Goal: Task Accomplishment & Management: Manage account settings

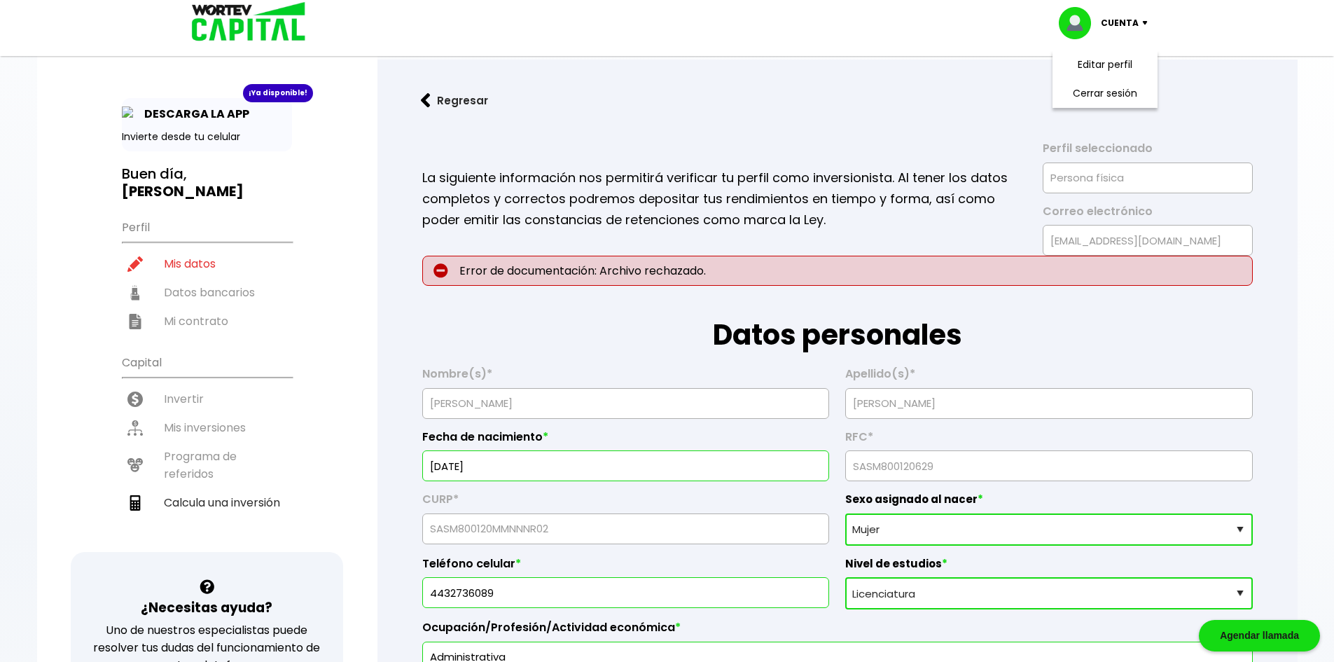
select select "Mujer"
select select "Licenciatura"
select select "MI"
select select "HSBC"
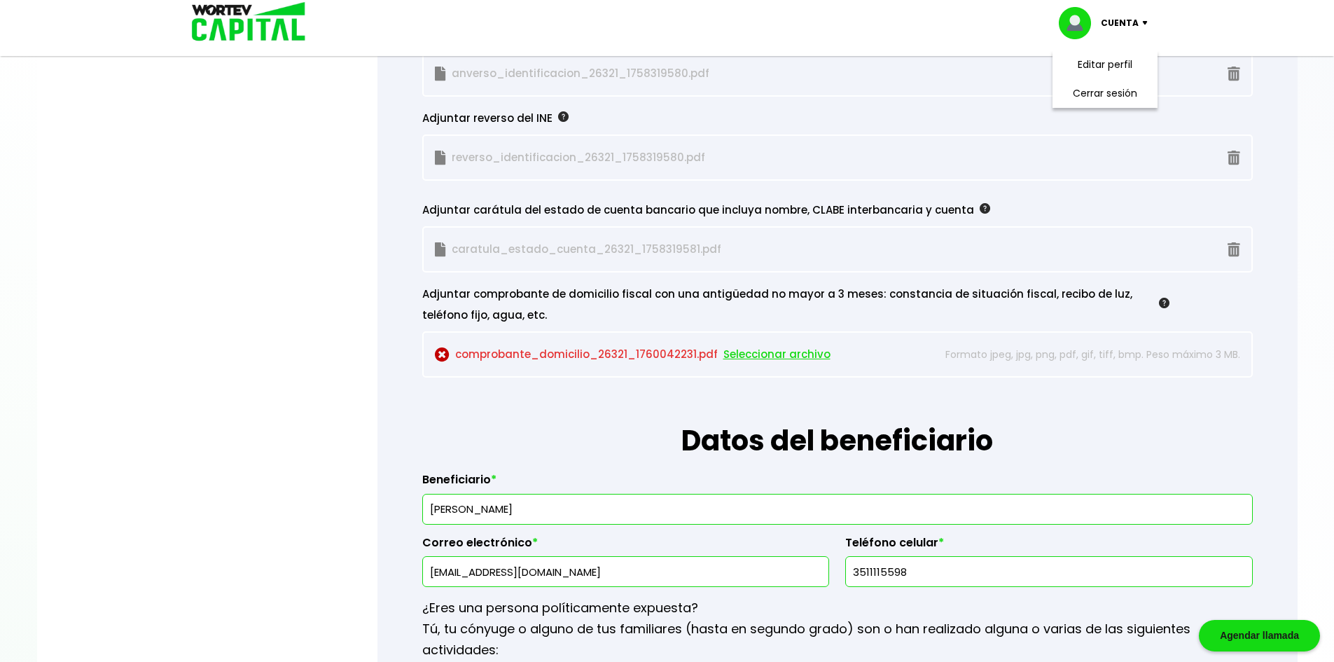
click at [737, 354] on span "Seleccionar archivo" at bounding box center [776, 354] width 107 height 21
click at [752, 352] on span "Seleccionar archivo" at bounding box center [776, 354] width 107 height 21
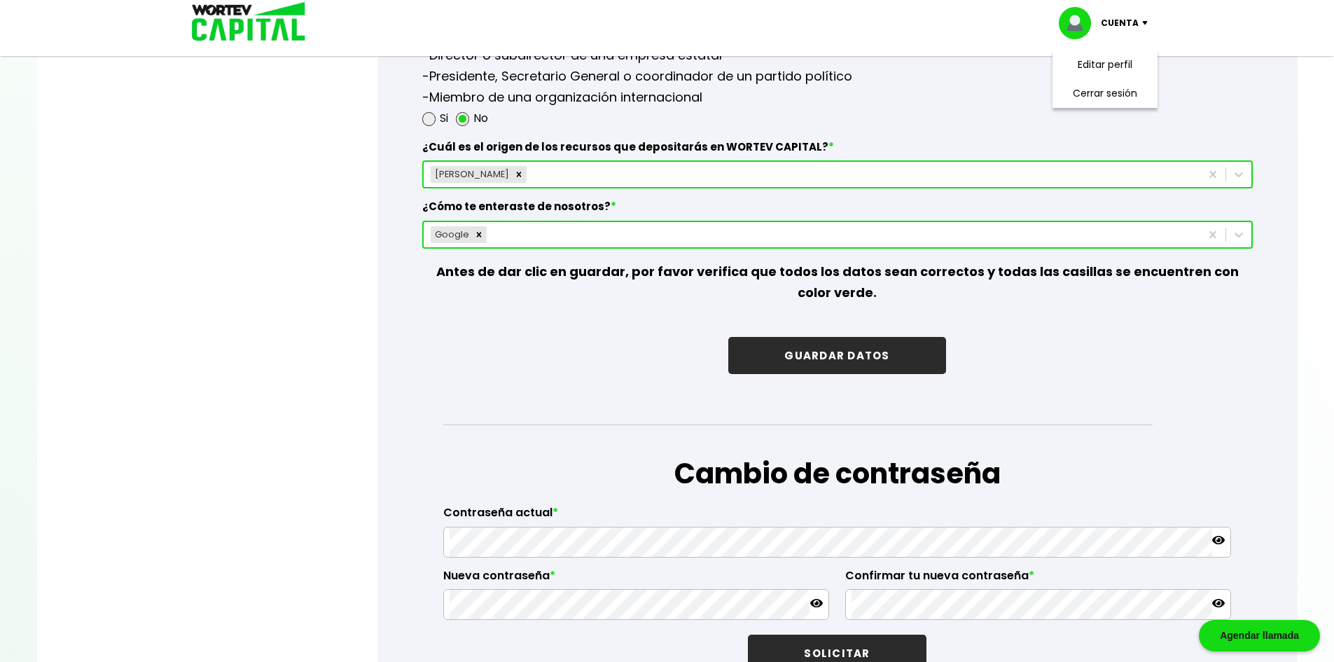
scroll to position [2031, 0]
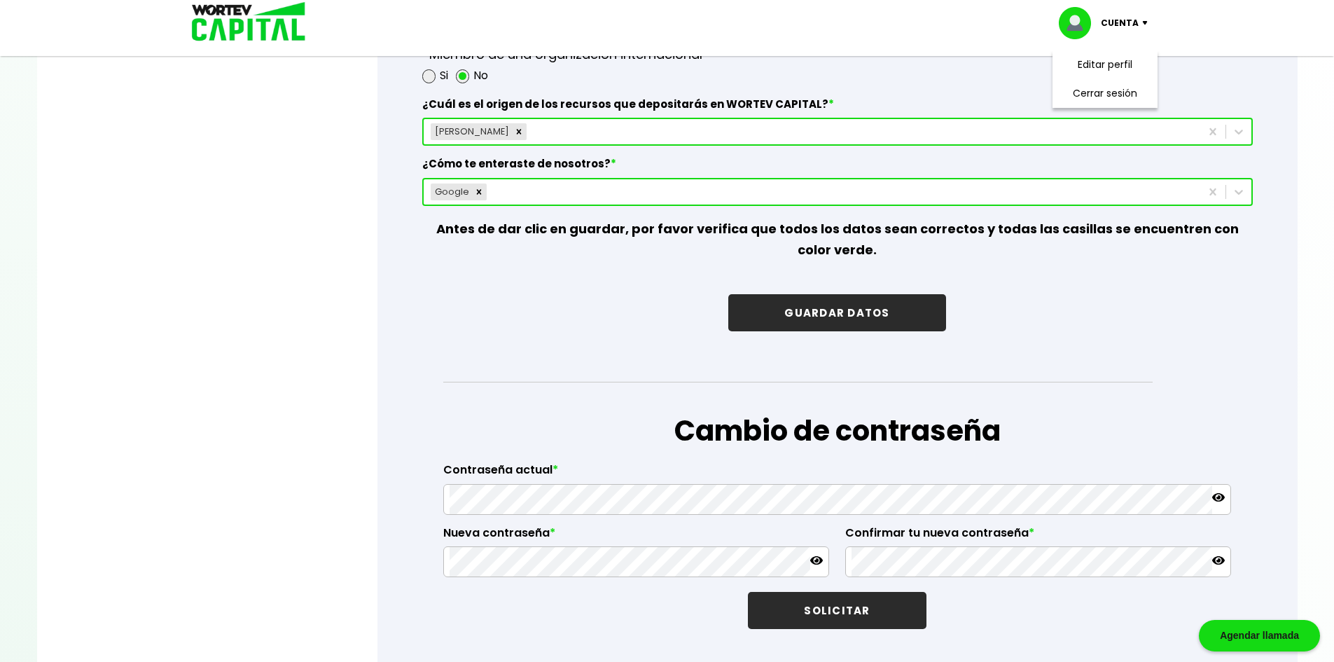
click at [860, 310] on button "GUARDAR DATOS" at bounding box center [836, 312] width 217 height 37
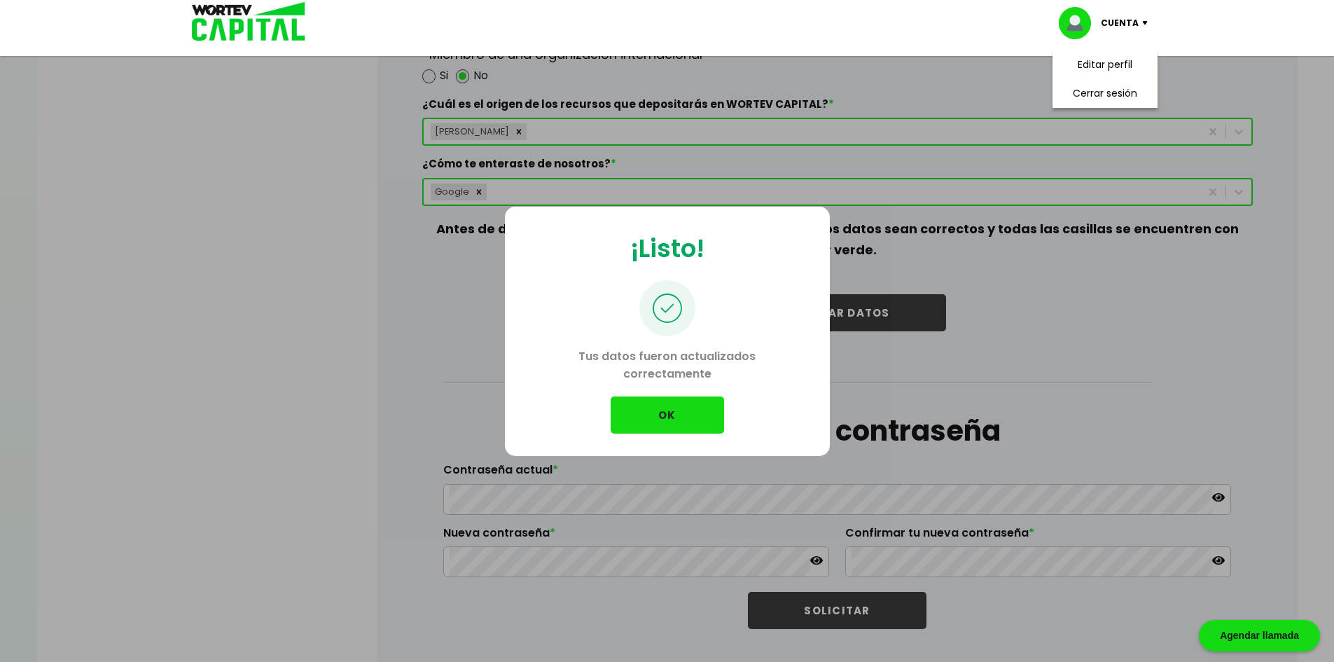
click at [671, 417] on button "OK" at bounding box center [667, 414] width 113 height 37
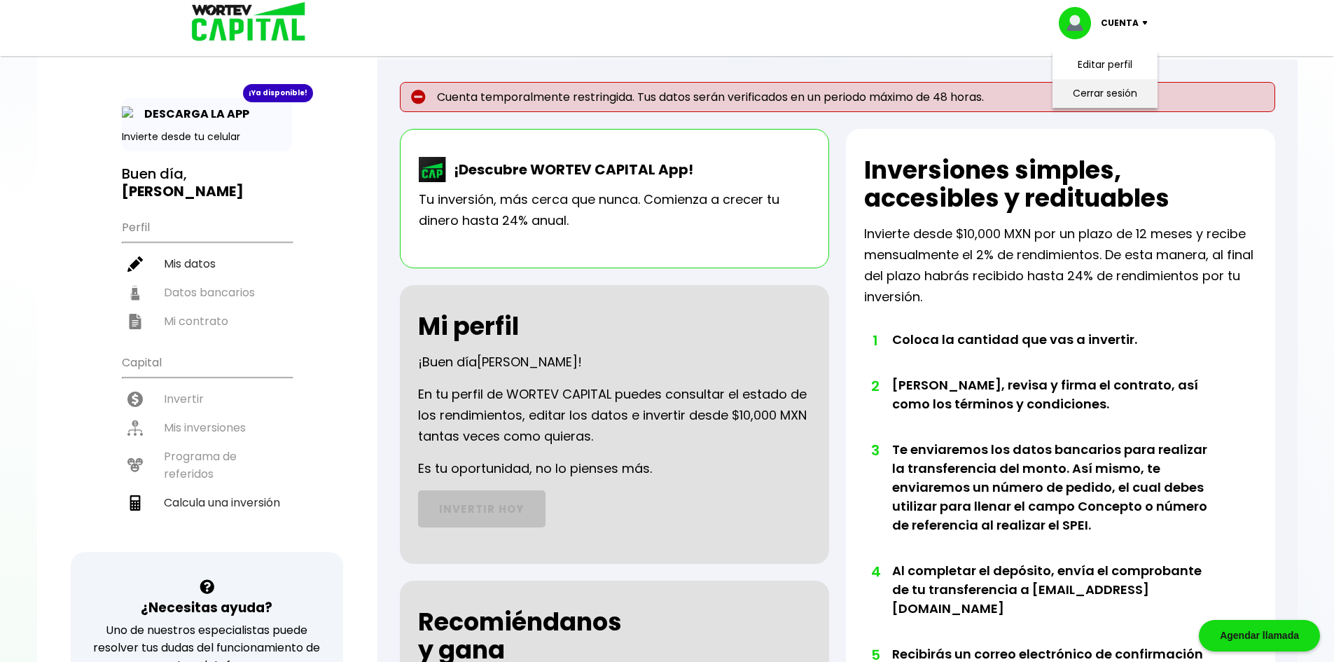
click at [1105, 88] on li "Cerrar sesión" at bounding box center [1105, 93] width 112 height 29
